Goal: Complete application form

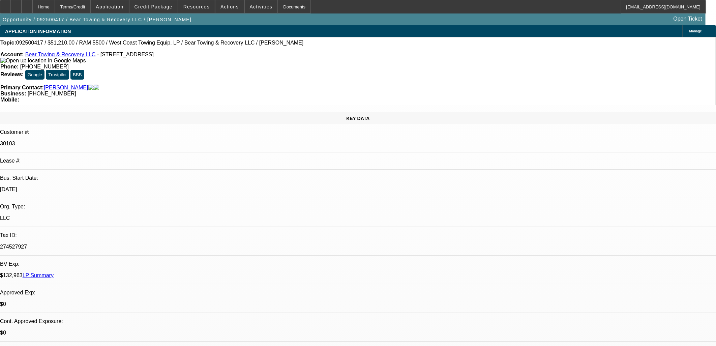
select select "0.1"
select select "0"
select select "3"
select select "0.1"
select select "4"
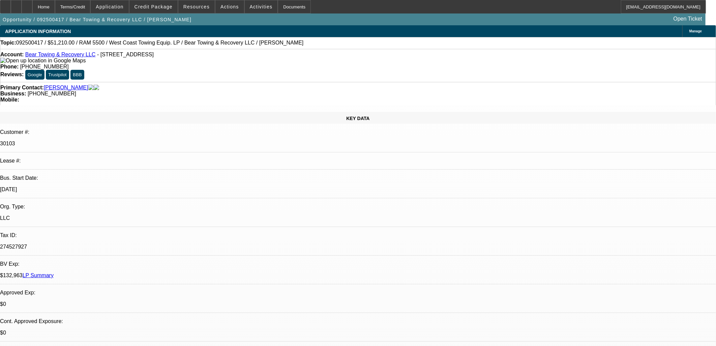
select select "0"
select select "3"
select select "0.1"
select select "4"
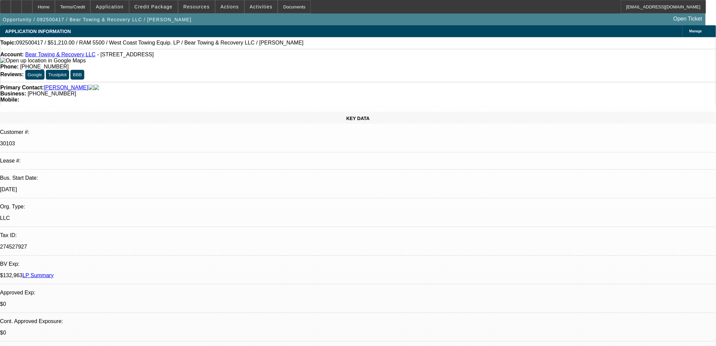
select select "0"
select select "3"
select select "0.1"
select select "4"
